Goal: Task Accomplishment & Management: Use online tool/utility

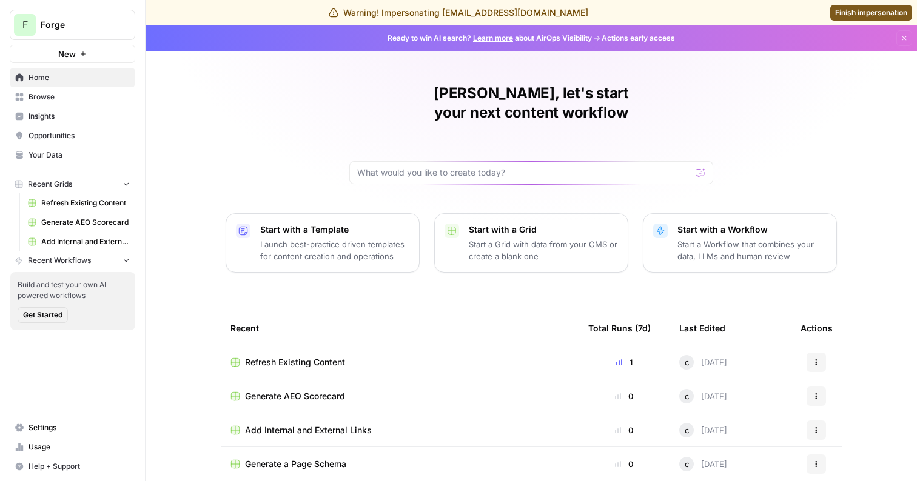
click at [324, 357] on span "Refresh Existing Content" at bounding box center [295, 363] width 100 height 12
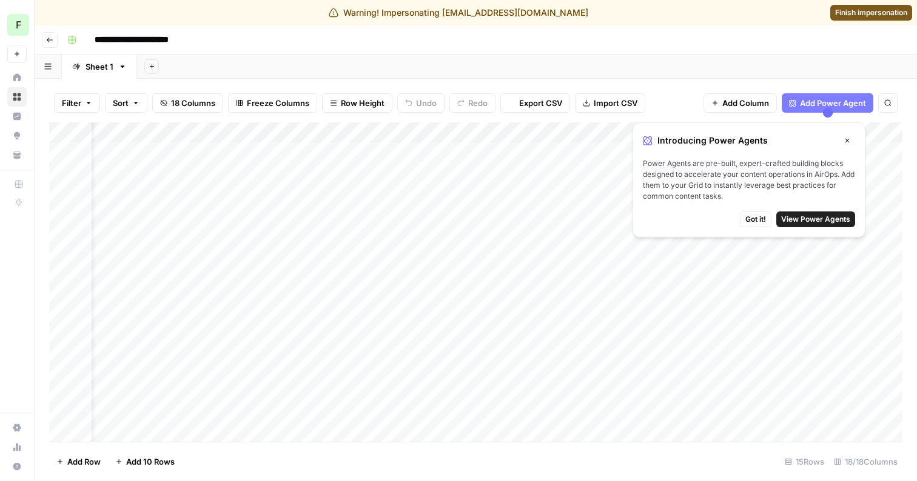
scroll to position [0, 319]
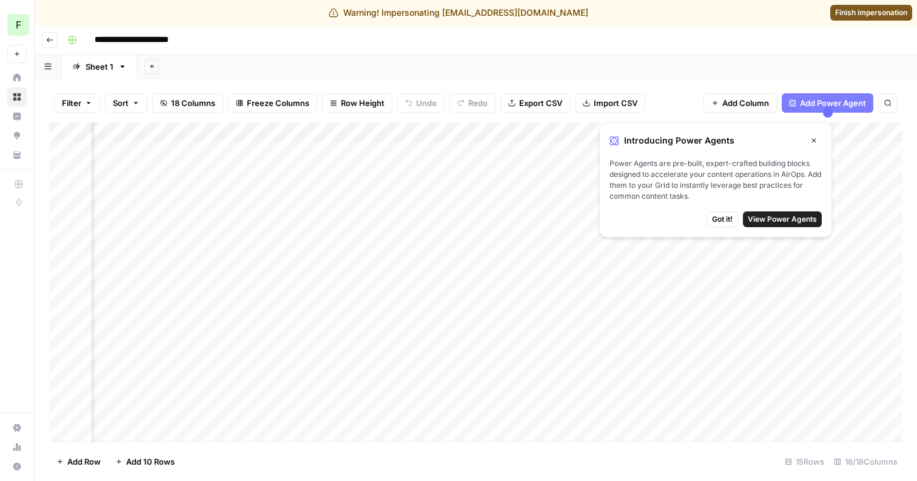
click at [731, 219] on span "Got it!" at bounding box center [722, 219] width 21 height 11
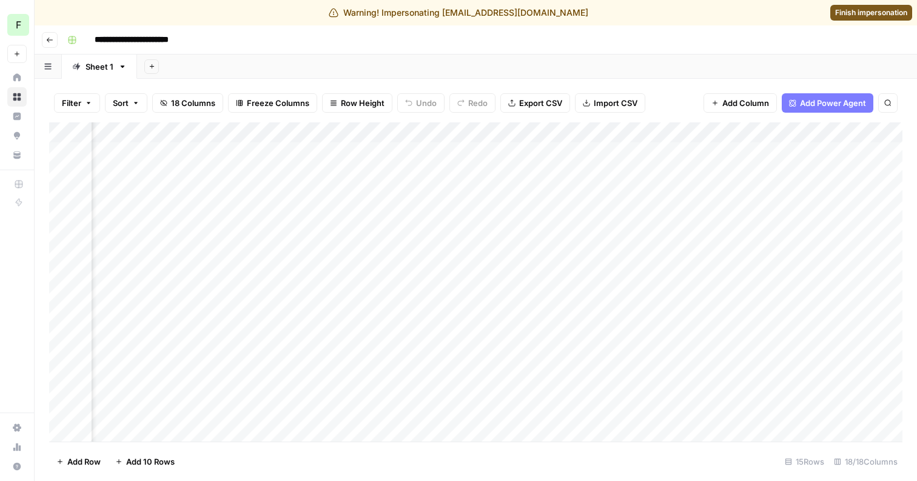
scroll to position [0, 1961]
click at [588, 149] on div "Add Column" at bounding box center [475, 282] width 853 height 320
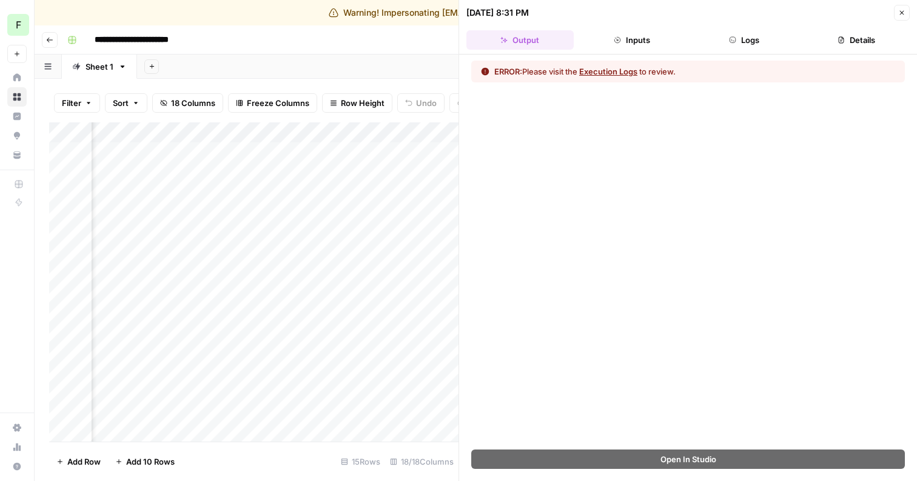
click at [775, 28] on header "[DATE] 8:31 PM Close Output Inputs Logs Details" at bounding box center [688, 27] width 458 height 55
click at [766, 35] on button "Logs" at bounding box center [744, 39] width 107 height 19
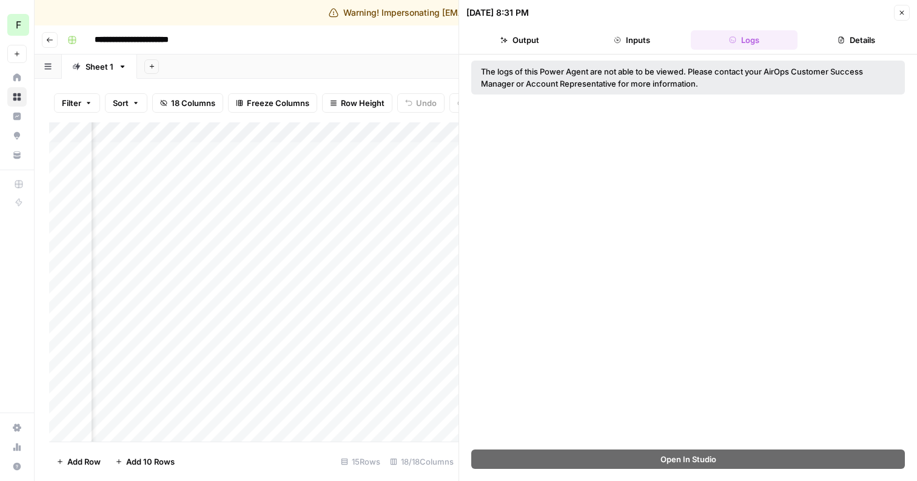
click at [627, 44] on button "Inputs" at bounding box center [631, 39] width 107 height 19
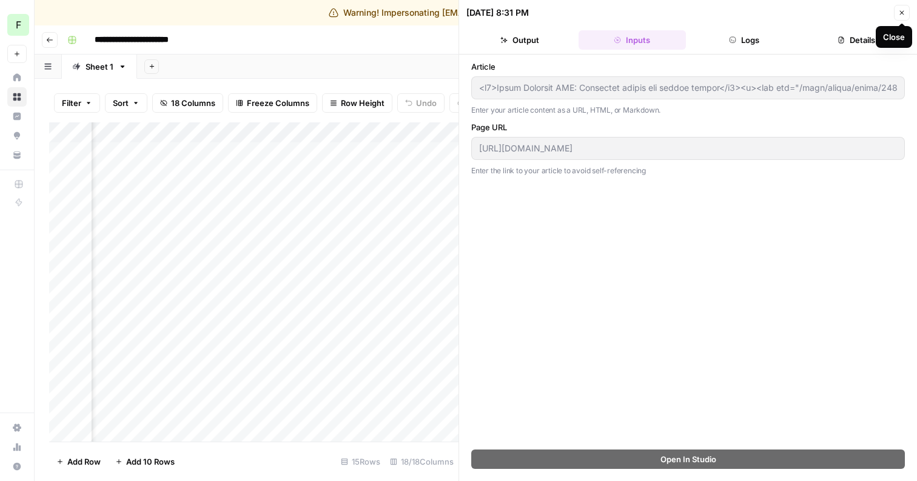
click at [898, 10] on icon "button" at bounding box center [901, 12] width 7 height 7
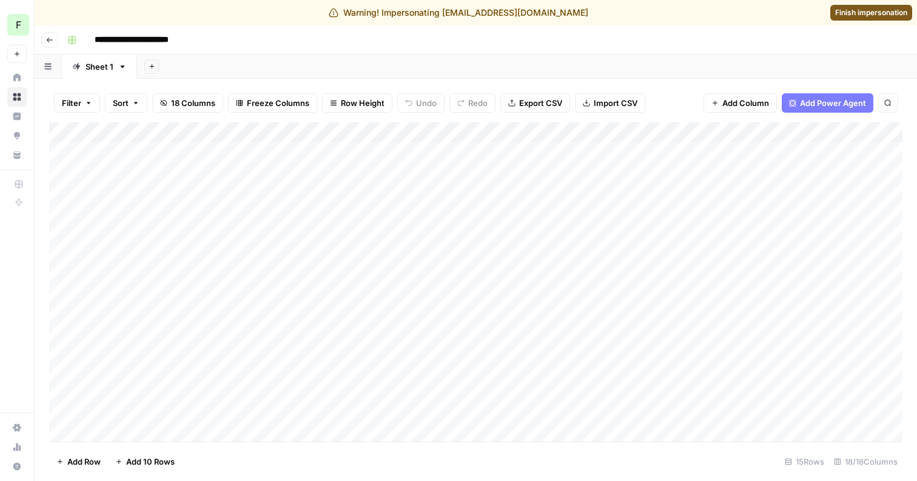
click at [725, 152] on div "Add Column" at bounding box center [475, 282] width 853 height 320
click at [669, 153] on div "Add Column" at bounding box center [475, 282] width 853 height 320
click at [675, 152] on div "Add Column" at bounding box center [475, 282] width 853 height 320
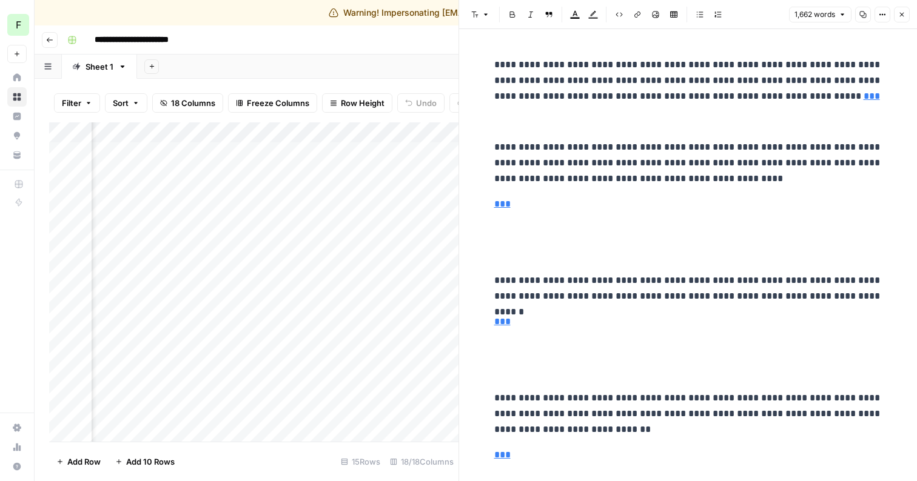
scroll to position [2211, 0]
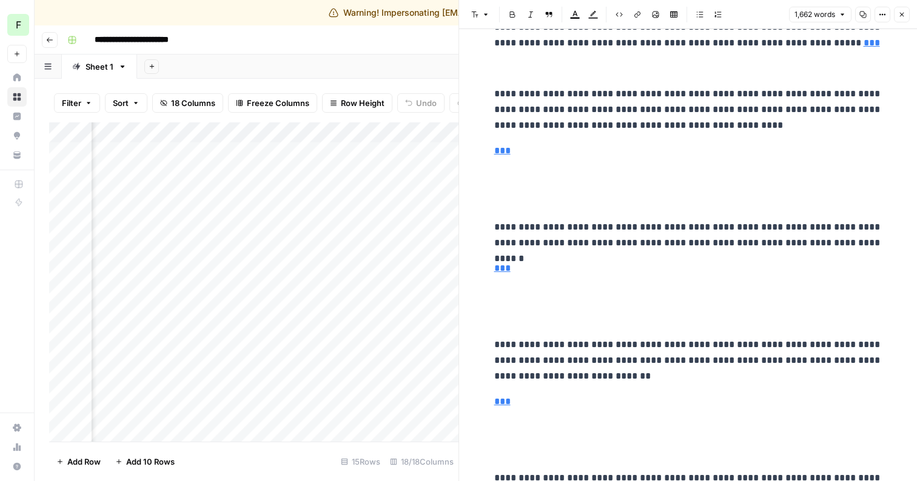
click at [903, 15] on icon "button" at bounding box center [901, 14] width 7 height 7
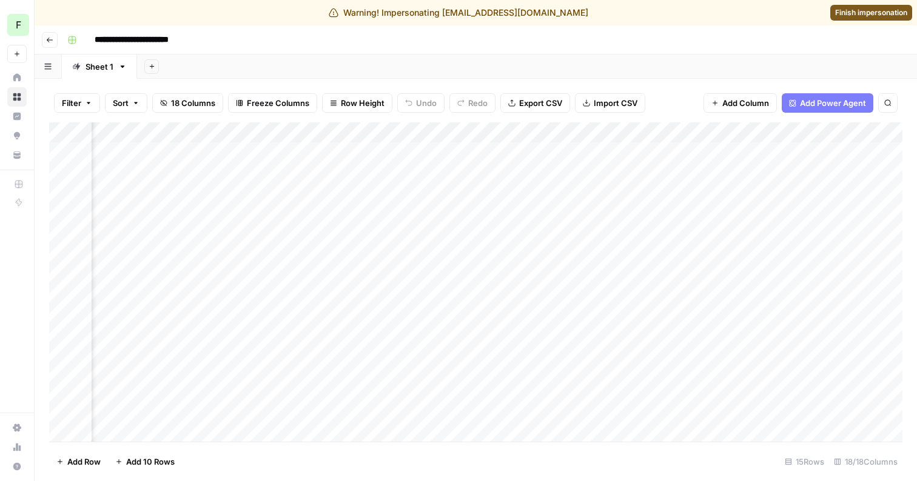
scroll to position [0, 1790]
click at [761, 132] on div "Add Column" at bounding box center [475, 282] width 853 height 320
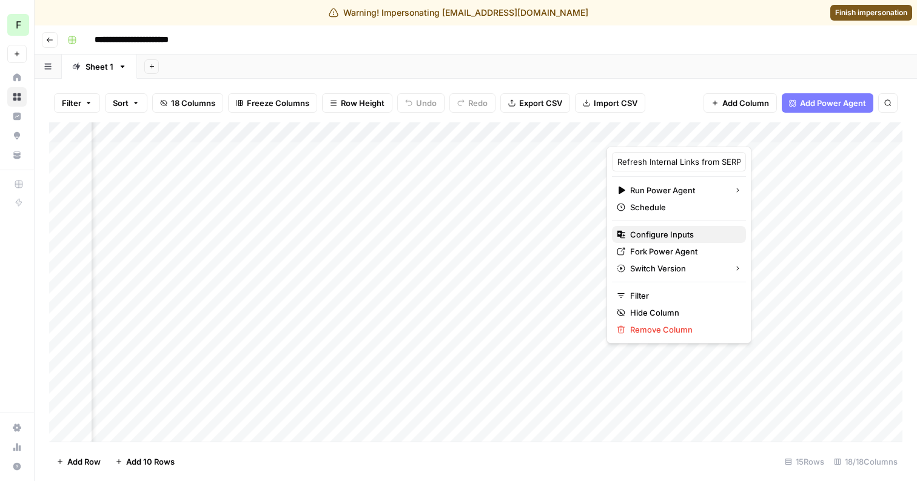
click at [680, 232] on span "Configure Inputs" at bounding box center [683, 235] width 106 height 12
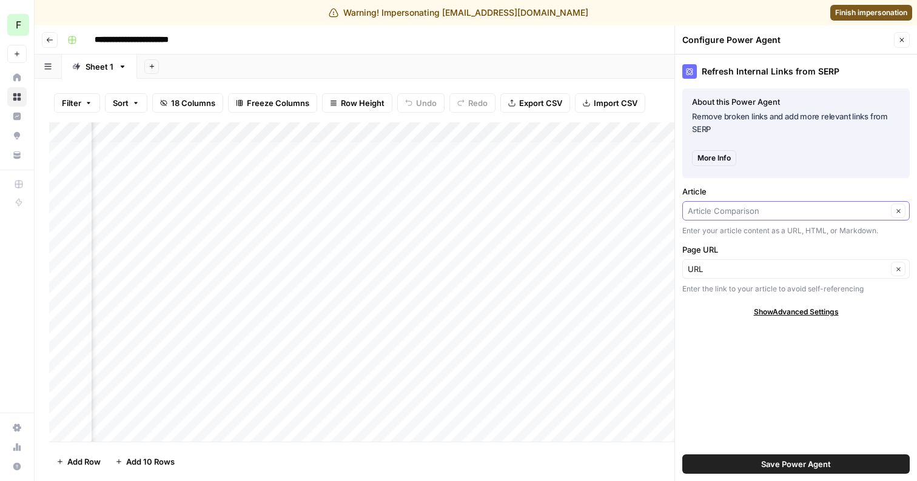
click at [754, 210] on input "Article" at bounding box center [787, 211] width 199 height 12
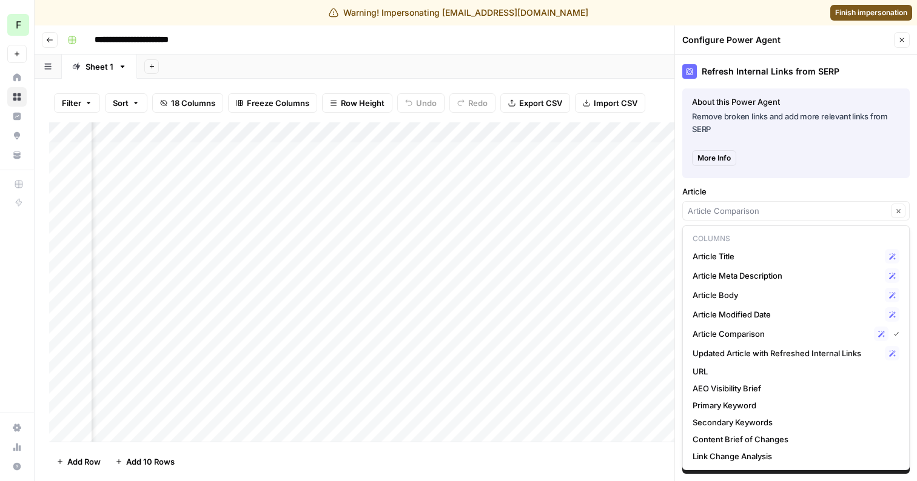
type input "Article Comparison"
click at [761, 189] on label "Article" at bounding box center [795, 192] width 227 height 12
click at [761, 205] on input "Article Comparison" at bounding box center [787, 211] width 199 height 12
click at [806, 210] on input "Article" at bounding box center [787, 211] width 199 height 12
type input "Article Comparison"
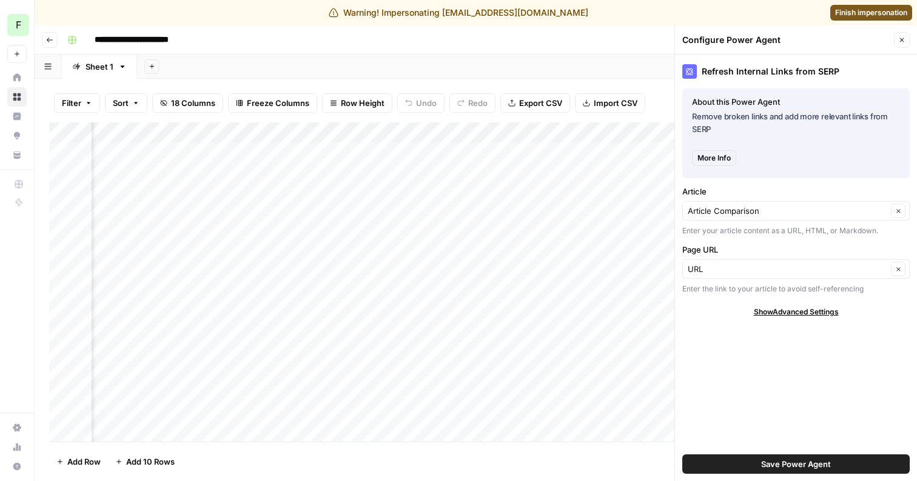
click at [470, 152] on div "Add Column" at bounding box center [475, 282] width 853 height 320
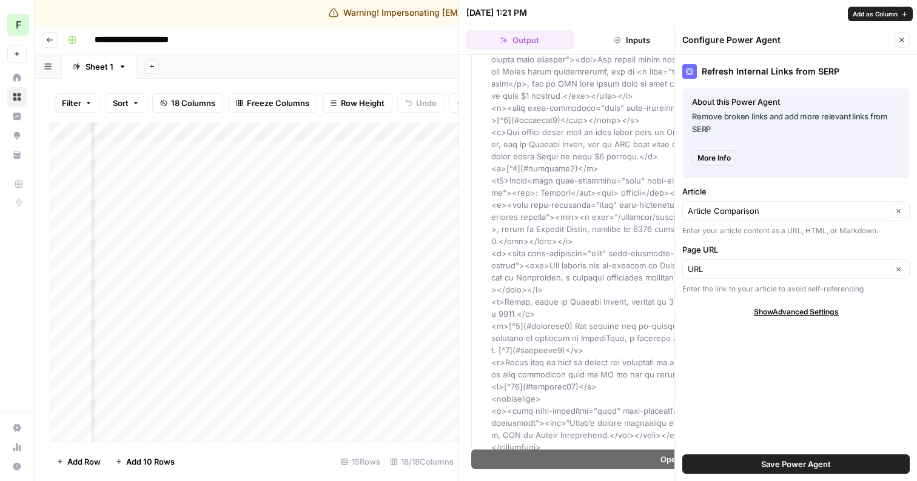
scroll to position [1314, 0]
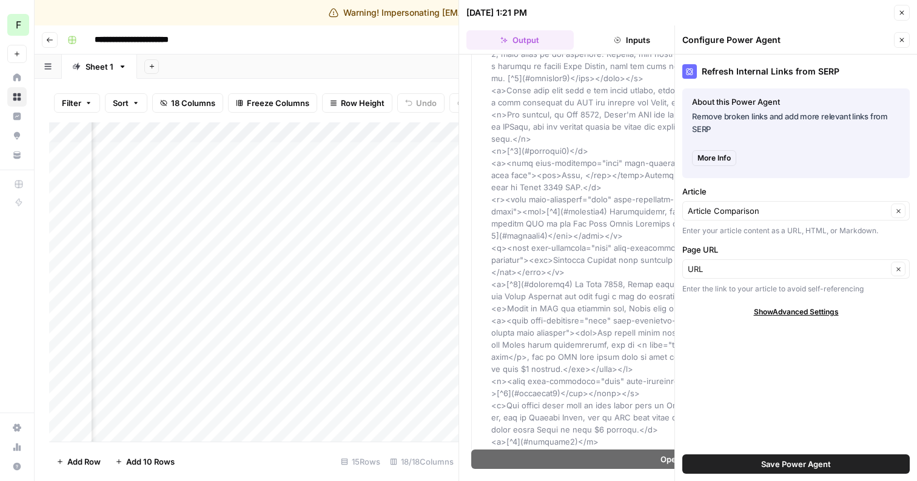
click at [777, 316] on span "Show Advanced Settings" at bounding box center [796, 312] width 85 height 11
click at [766, 461] on span "Save Power Agent" at bounding box center [796, 464] width 70 height 12
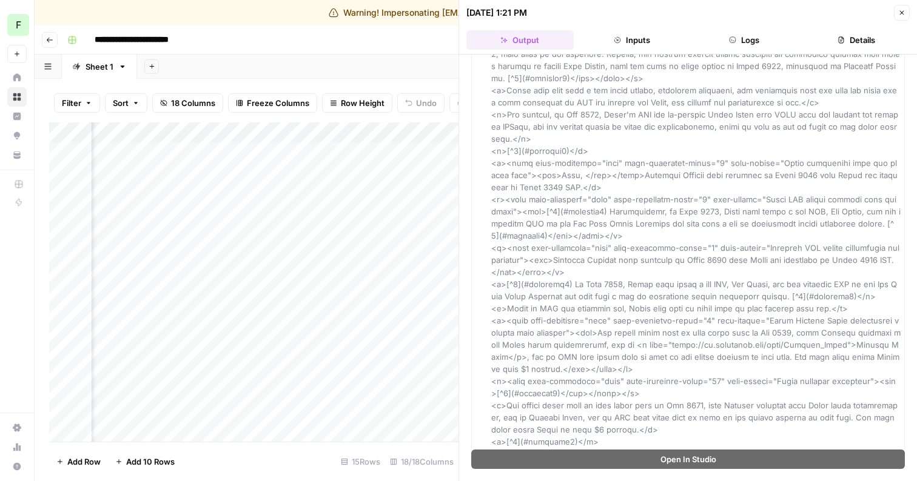
click at [903, 12] on icon "button" at bounding box center [901, 12] width 7 height 7
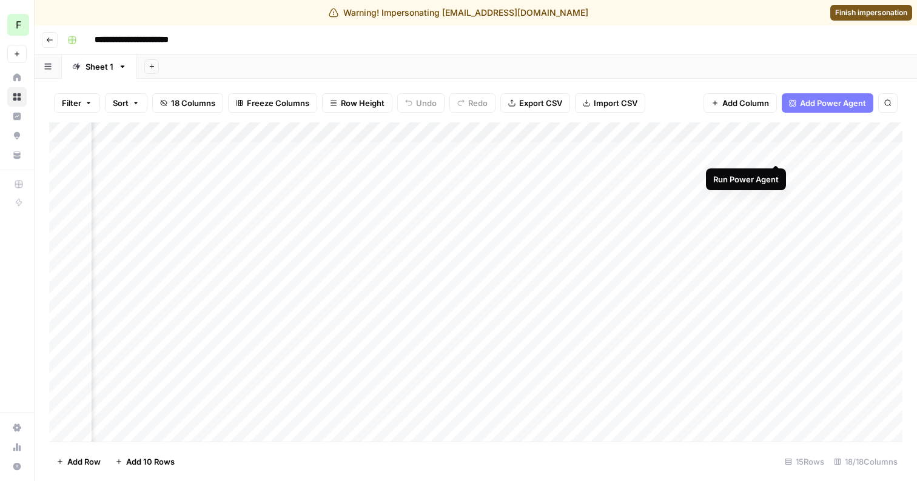
click at [778, 151] on div "Add Column" at bounding box center [475, 282] width 853 height 320
click at [584, 133] on div "Add Column" at bounding box center [475, 282] width 853 height 320
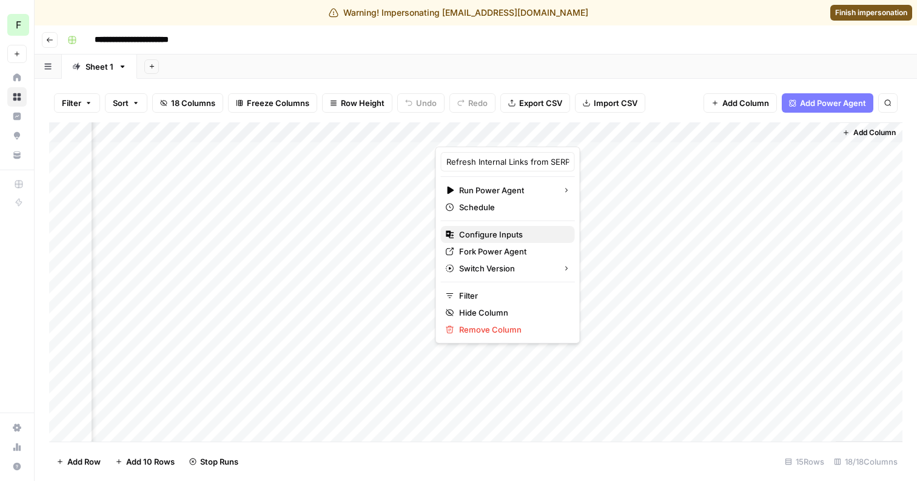
click at [509, 238] on span "Configure Inputs" at bounding box center [512, 235] width 106 height 12
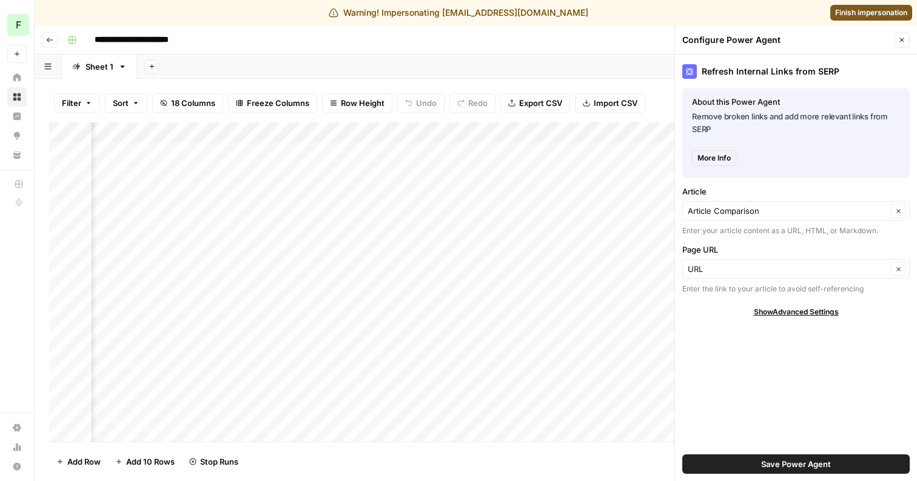
click at [771, 313] on span "Show Advanced Settings" at bounding box center [796, 312] width 85 height 11
click at [739, 344] on input "Version" at bounding box center [789, 348] width 203 height 12
type input "Default"
click at [731, 320] on div "Refresh Internal Links from SERP About this Power Agent Remove broken links and…" at bounding box center [796, 268] width 242 height 427
click at [769, 213] on input "Article" at bounding box center [787, 211] width 199 height 12
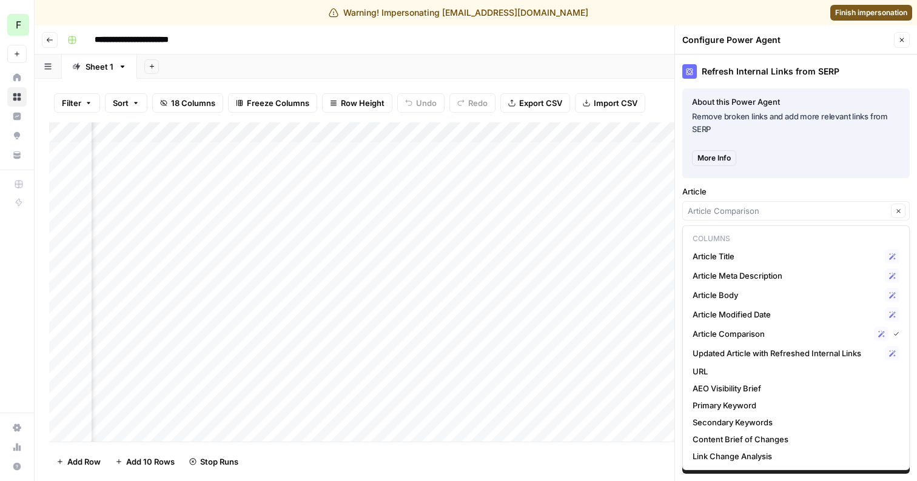
type input "Article Comparison"
click at [769, 192] on label "Article" at bounding box center [795, 192] width 227 height 12
click at [769, 205] on input "Article Comparison" at bounding box center [787, 211] width 199 height 12
type input "Article Comparison"
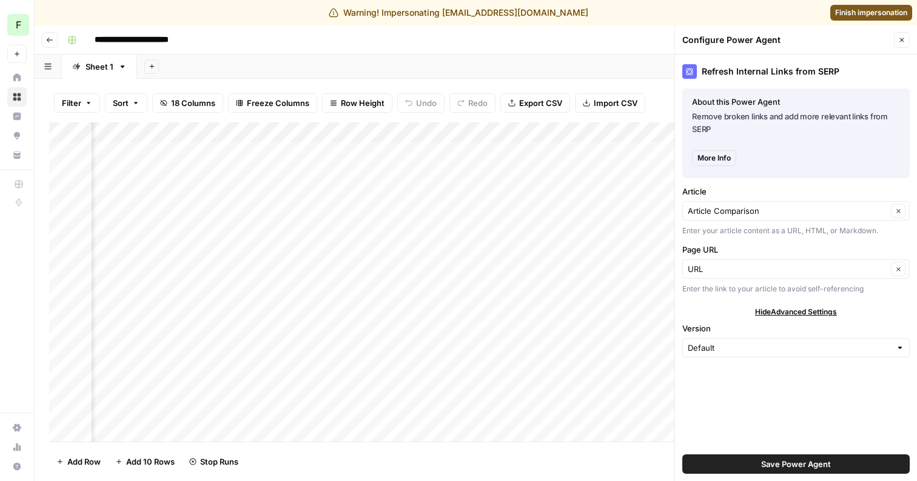
click at [763, 187] on label "Article" at bounding box center [795, 192] width 227 height 12
click at [763, 205] on input "Article Comparison" at bounding box center [787, 211] width 199 height 12
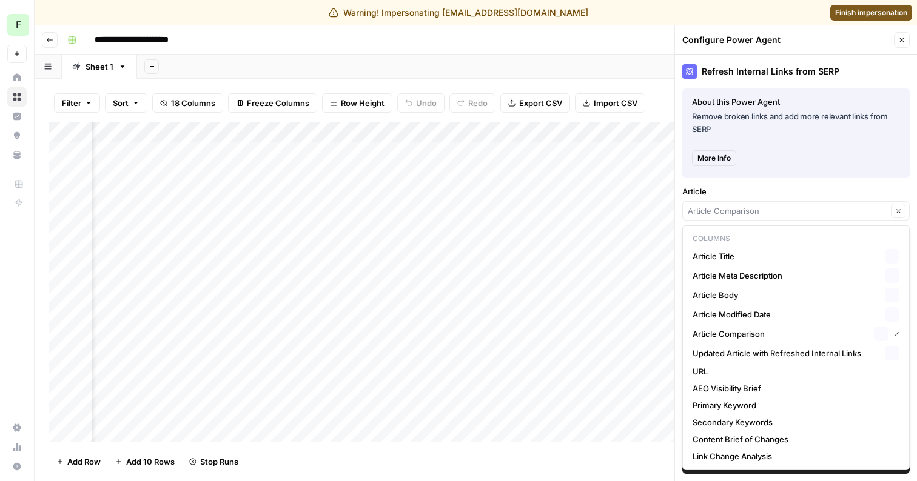
type input "Article Comparison"
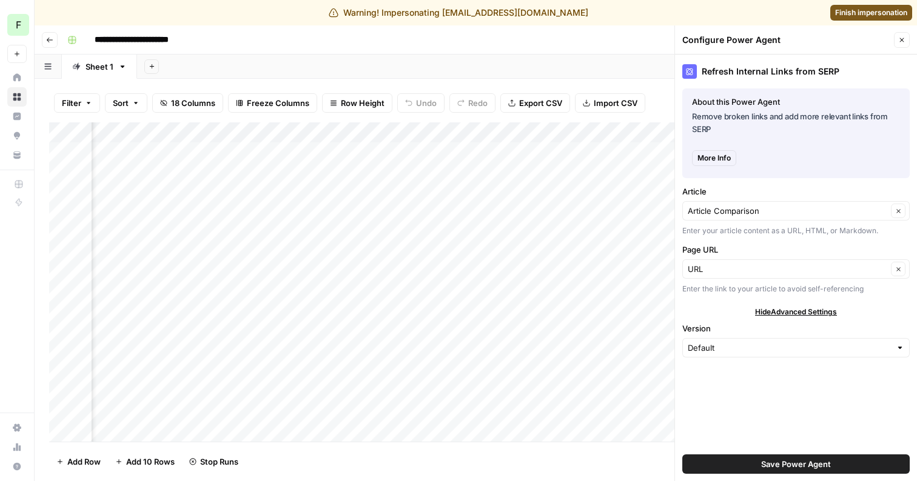
click at [763, 134] on p "Remove broken links and add more relevant links from SERP" at bounding box center [796, 122] width 208 height 25
click at [589, 157] on div "Add Column" at bounding box center [475, 282] width 853 height 320
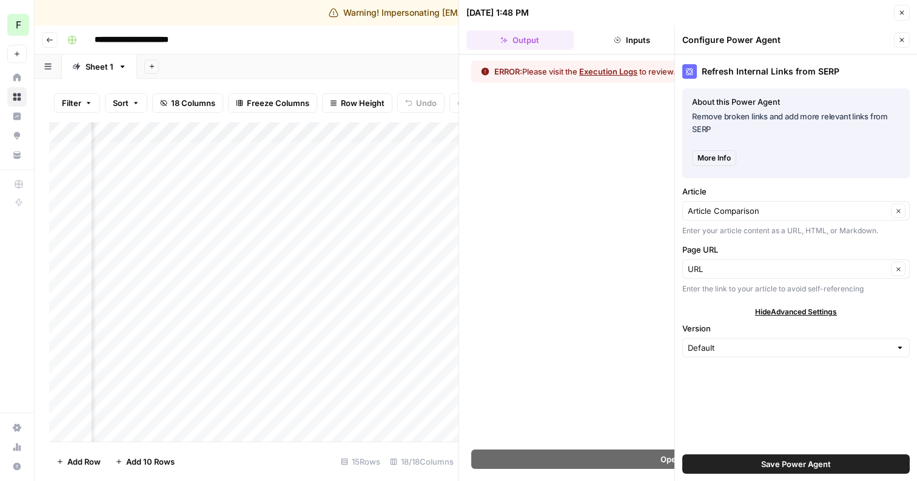
click at [621, 44] on button "Inputs" at bounding box center [631, 39] width 107 height 19
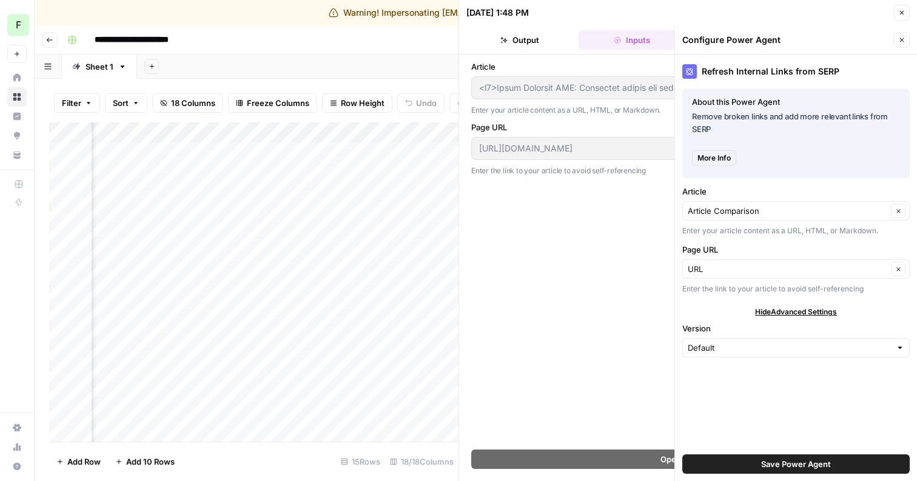
click at [899, 15] on icon "button" at bounding box center [901, 12] width 7 height 7
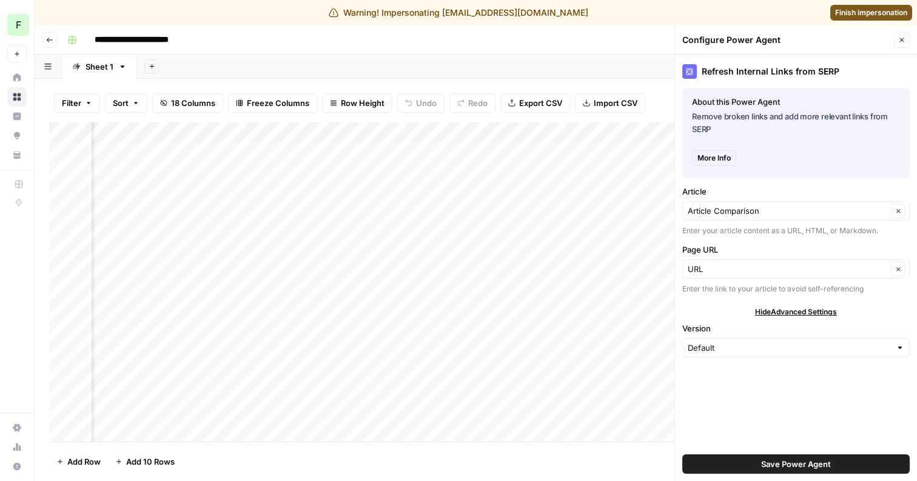
click at [903, 33] on button "Close" at bounding box center [902, 40] width 16 height 16
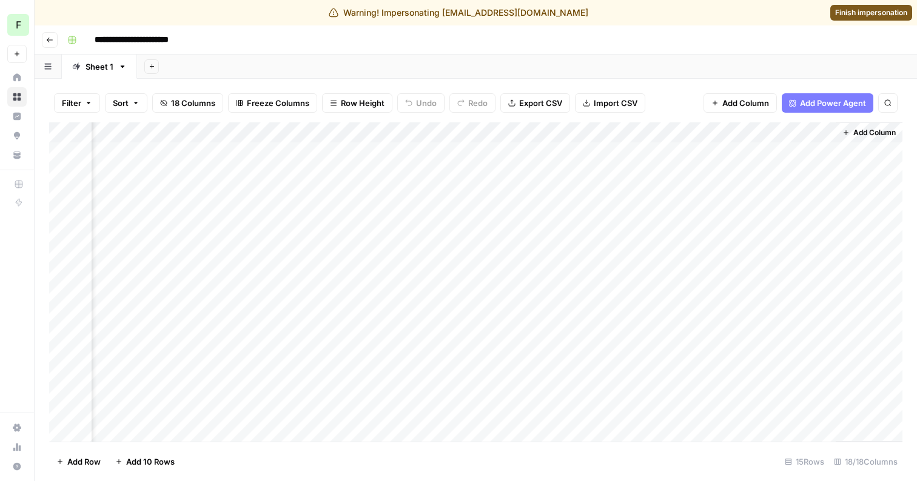
click at [593, 129] on div "Add Column" at bounding box center [475, 282] width 853 height 320
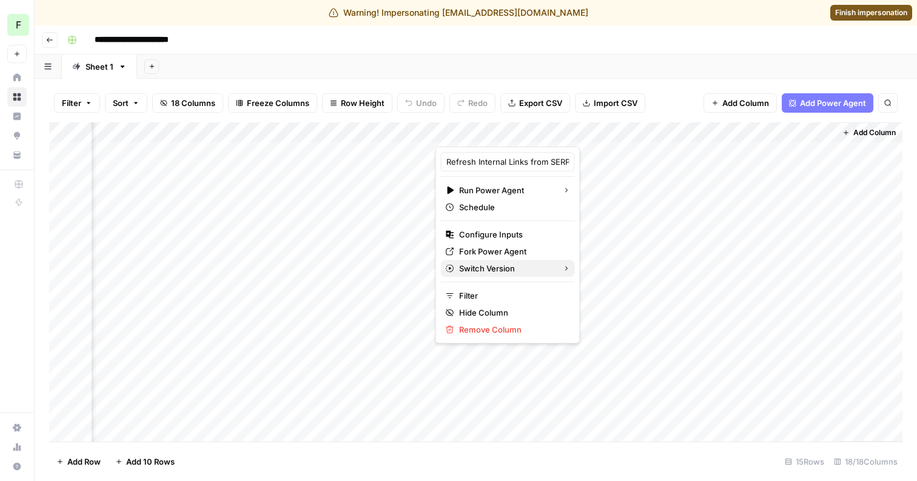
drag, startPoint x: 517, startPoint y: 237, endPoint x: 515, endPoint y: 260, distance: 23.1
click at [515, 260] on div "Refresh Internal Links from SERP Run Power Agent Schedule Configure Inputs Fork…" at bounding box center [507, 245] width 145 height 197
click at [515, 253] on span "Fork Power Agent" at bounding box center [512, 252] width 106 height 12
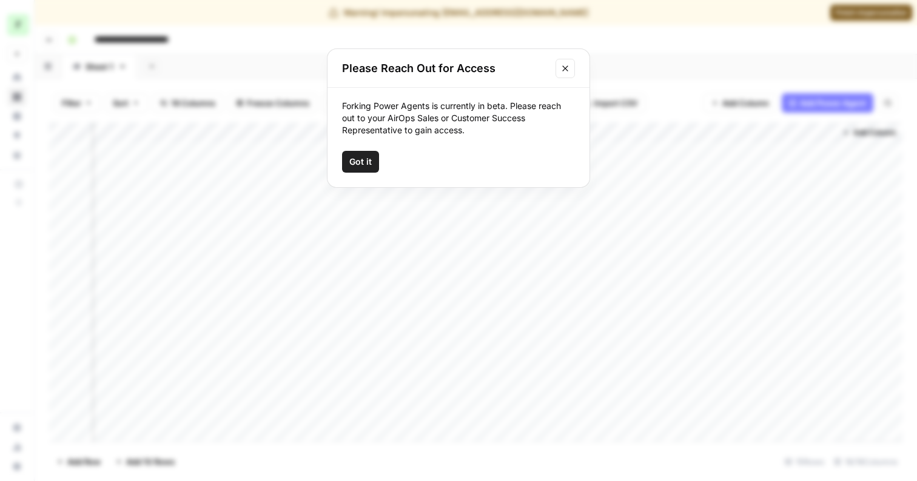
click at [366, 156] on span "Got it" at bounding box center [360, 162] width 22 height 12
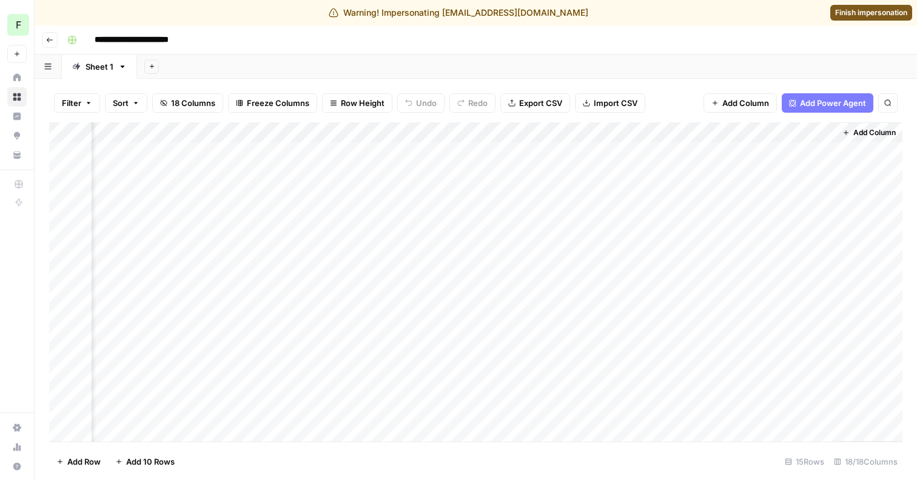
click at [593, 133] on div "Add Column" at bounding box center [475, 282] width 853 height 320
click at [674, 209] on div "Add Column" at bounding box center [475, 282] width 853 height 320
click at [606, 150] on div "Add Column" at bounding box center [475, 282] width 853 height 320
click at [882, 15] on span "Finish impersonation" at bounding box center [871, 12] width 72 height 11
